Goal: Task Accomplishment & Management: Manage account settings

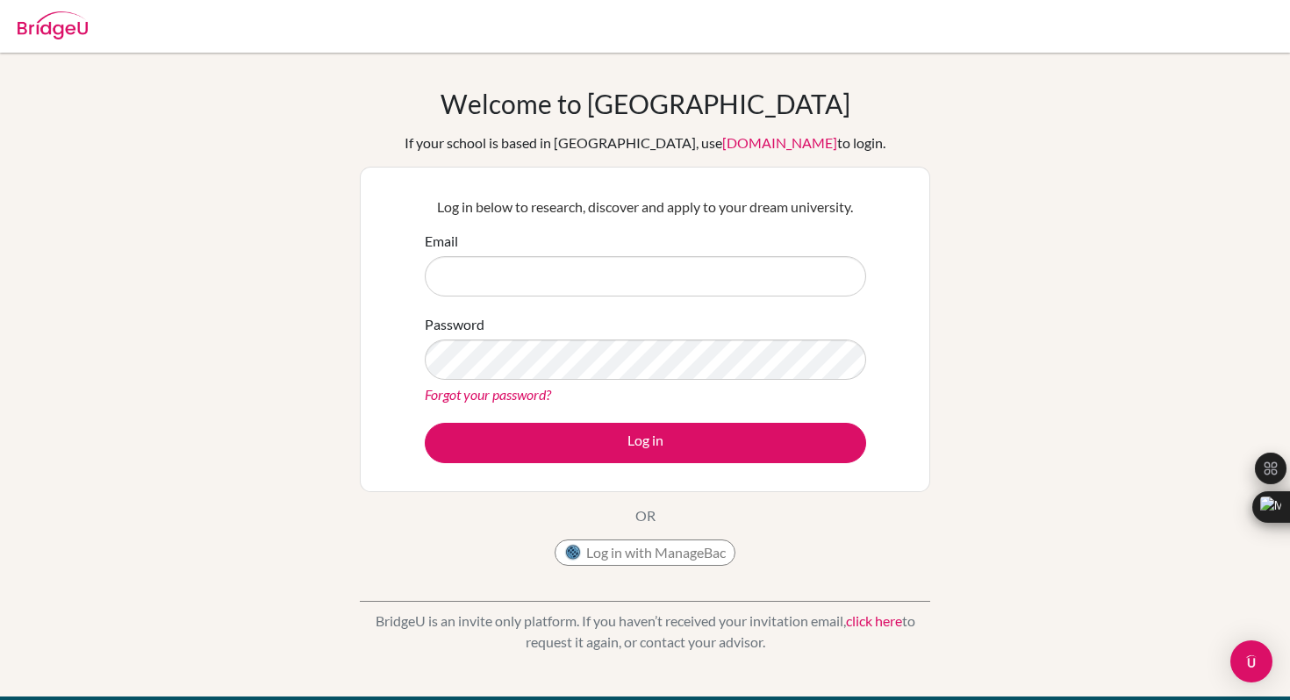
click at [465, 287] on input "Email" at bounding box center [645, 276] width 441 height 40
click at [477, 269] on input "Email" at bounding box center [645, 276] width 441 height 40
type input "mariannamm@amschool.org"
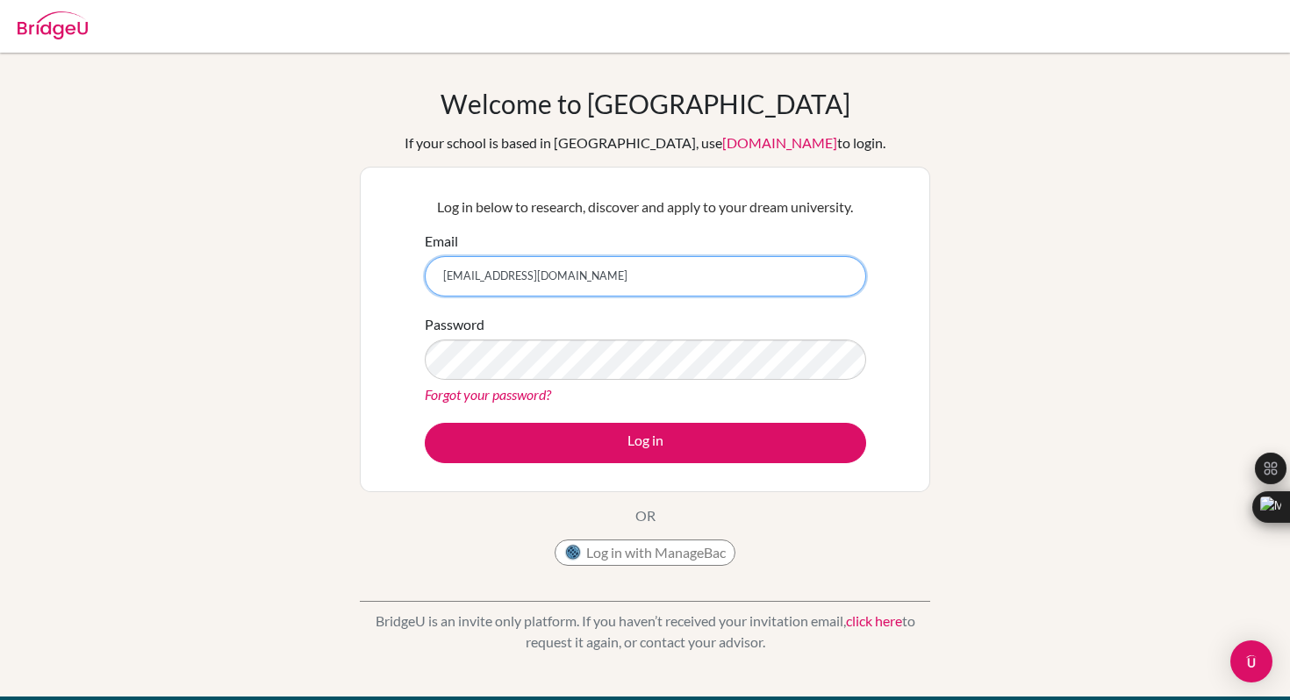
click at [425, 423] on button "Log in" at bounding box center [645, 443] width 441 height 40
